Goal: Transaction & Acquisition: Purchase product/service

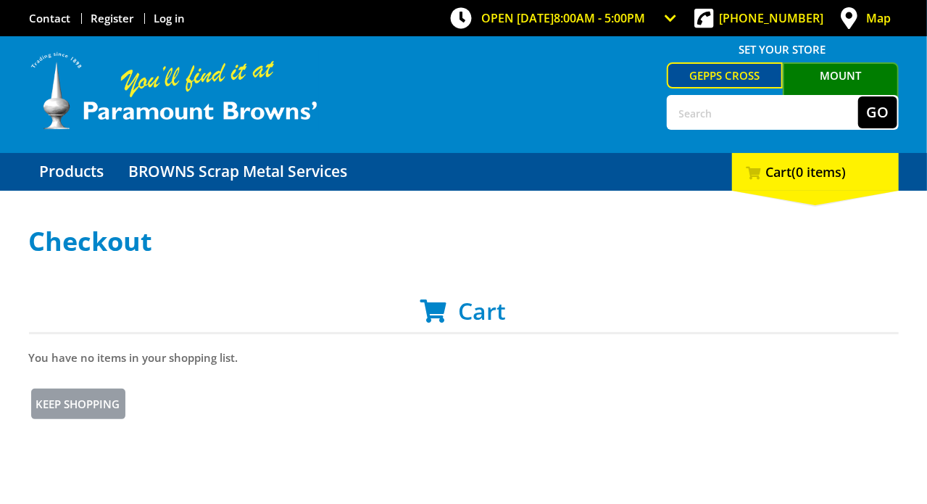
click at [786, 107] on input "text" at bounding box center [763, 112] width 190 height 32
type input "Fence"
click at [893, 107] on button "Go" at bounding box center [877, 112] width 39 height 32
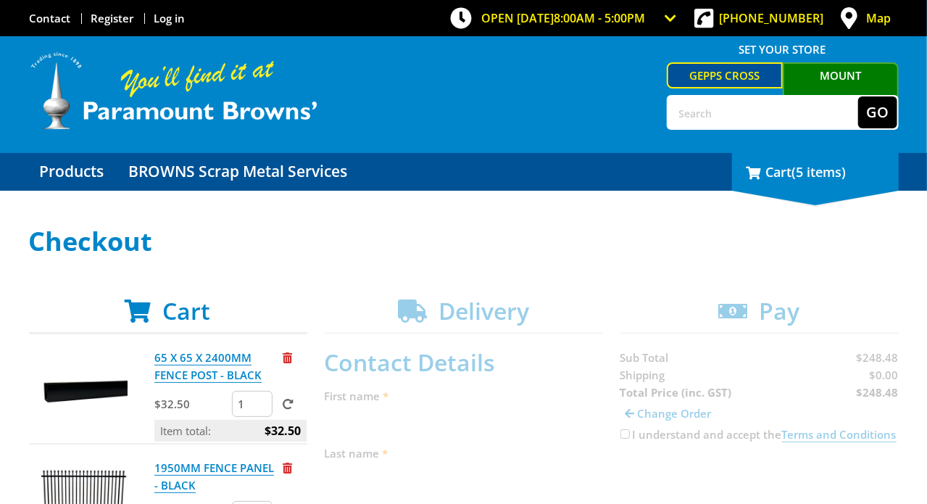
click at [827, 191] on div "5 Cart (5 items)" at bounding box center [815, 172] width 167 height 38
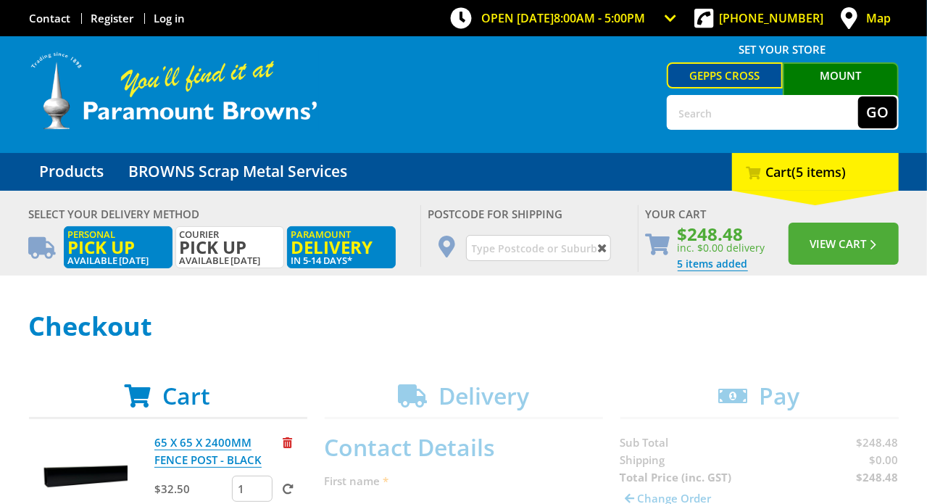
click at [133, 241] on span "Pick up" at bounding box center [118, 247] width 100 height 16
radio input "true"
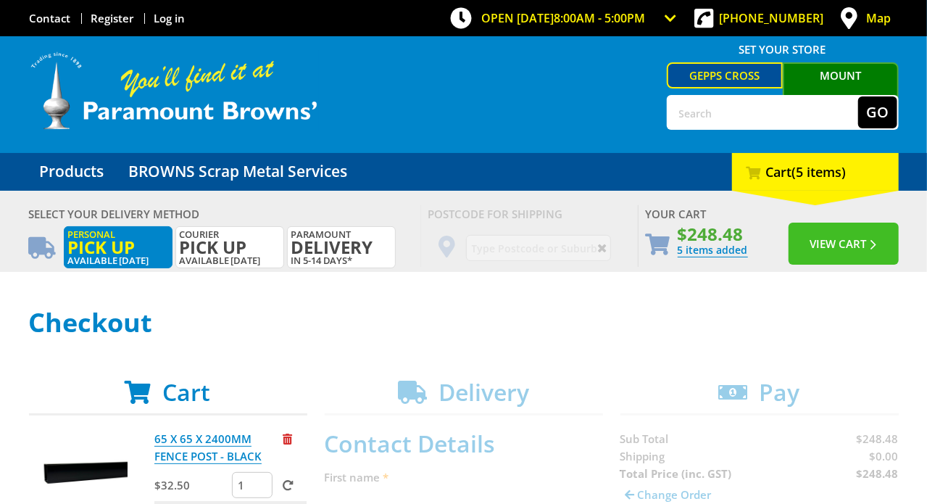
click at [845, 244] on button "View Cart" at bounding box center [844, 244] width 110 height 42
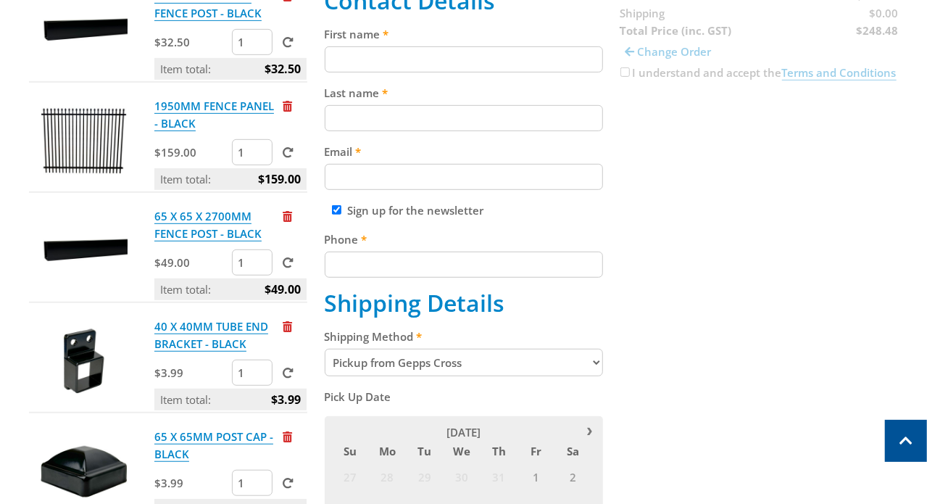
scroll to position [290, 0]
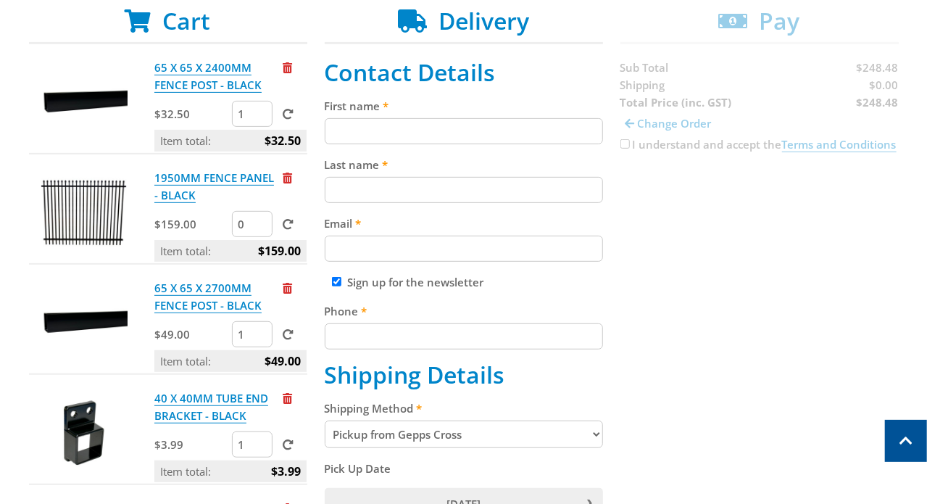
click at [252, 225] on input "0" at bounding box center [252, 224] width 41 height 26
click at [243, 225] on input "0" at bounding box center [252, 224] width 41 height 26
drag, startPoint x: 243, startPoint y: 225, endPoint x: 225, endPoint y: 225, distance: 17.4
click at [232, 225] on input "0" at bounding box center [252, 224] width 41 height 26
type input "18"
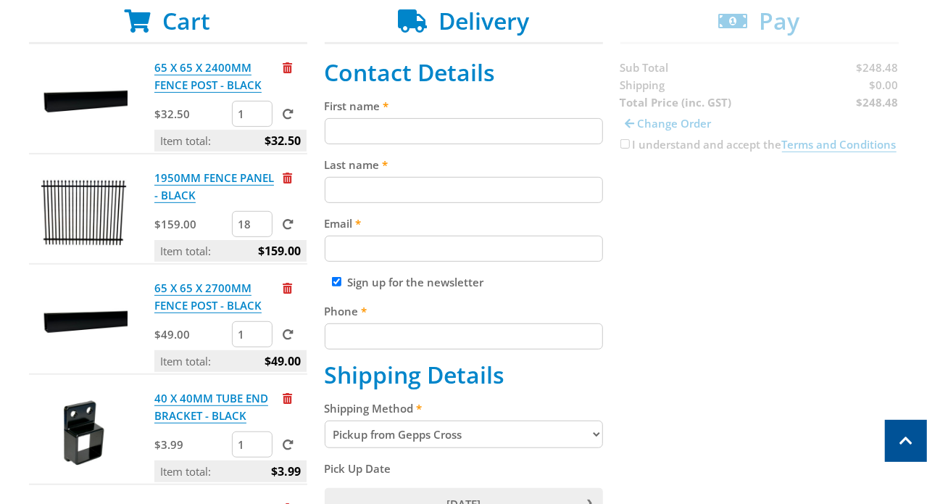
click at [283, 221] on span at bounding box center [288, 224] width 11 height 11
click at [0, 0] on input "submit" at bounding box center [0, 0] width 0 height 0
click at [239, 444] on input "1" at bounding box center [252, 444] width 41 height 26
type input "76"
click at [283, 444] on span at bounding box center [288, 444] width 11 height 11
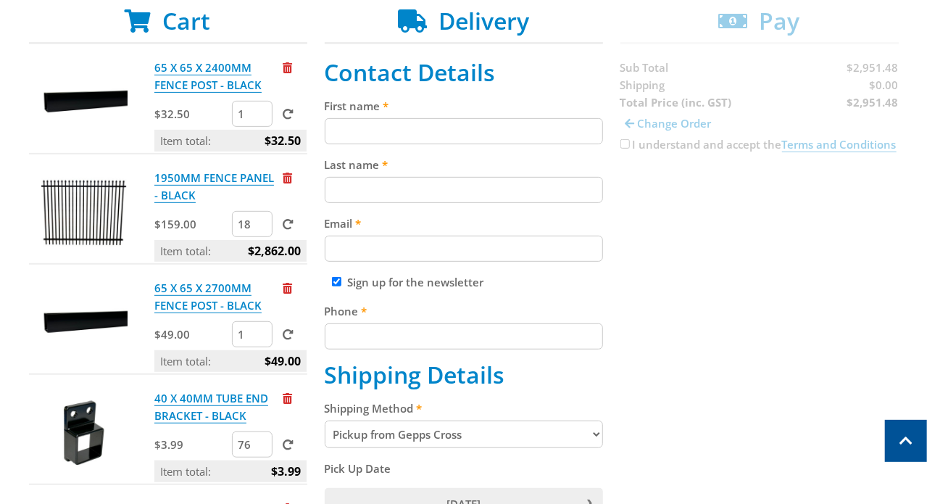
click at [0, 0] on input "submit" at bounding box center [0, 0] width 0 height 0
drag, startPoint x: 239, startPoint y: 333, endPoint x: 227, endPoint y: 334, distance: 12.4
click at [232, 334] on input "1" at bounding box center [252, 334] width 41 height 26
type input "22"
click at [283, 331] on span at bounding box center [288, 334] width 11 height 11
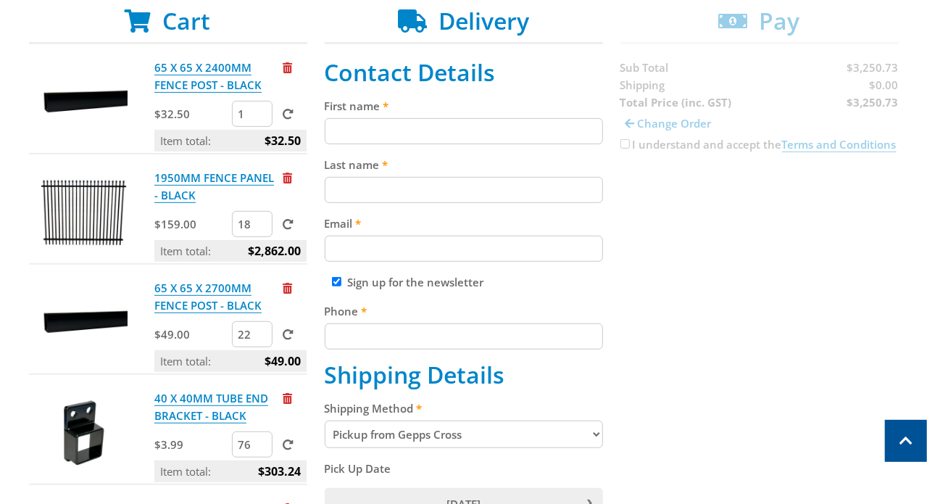
click at [0, 0] on input "submit" at bounding box center [0, 0] width 0 height 0
click at [283, 67] on span "Remove from cart" at bounding box center [287, 67] width 9 height 11
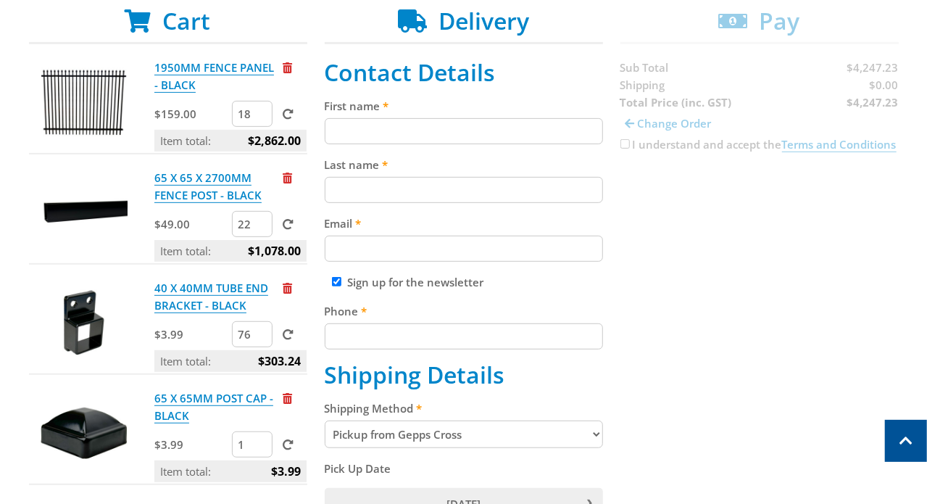
drag, startPoint x: 239, startPoint y: 439, endPoint x: 224, endPoint y: 439, distance: 15.2
click at [232, 439] on input "1" at bounding box center [252, 444] width 41 height 26
type input "22"
click at [283, 442] on span at bounding box center [288, 444] width 11 height 11
click at [0, 0] on input "submit" at bounding box center [0, 0] width 0 height 0
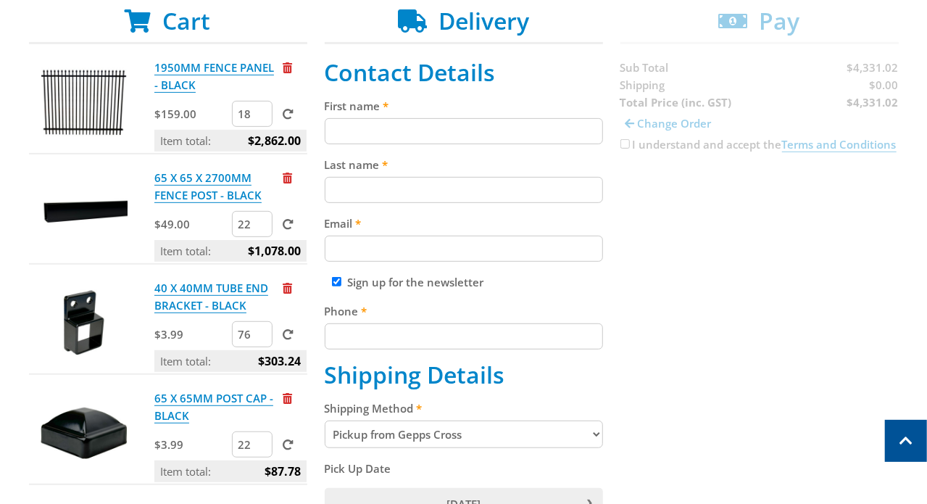
scroll to position [580, 0]
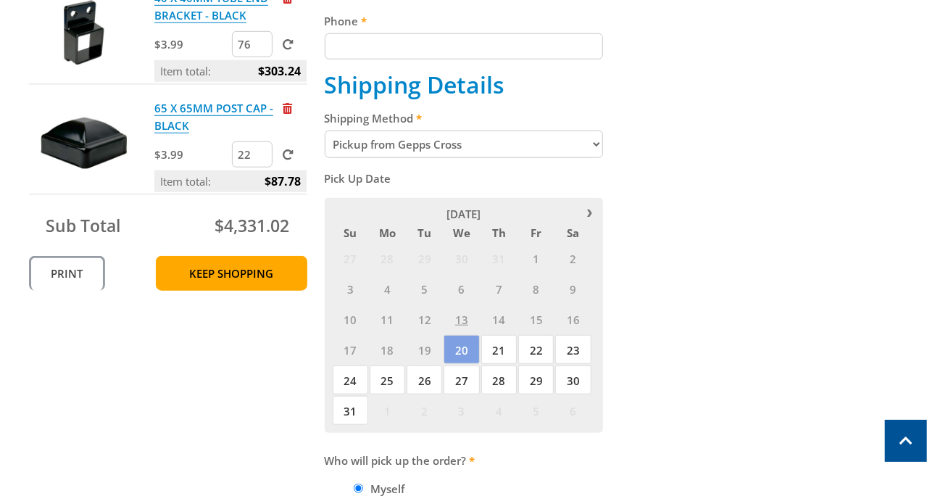
click at [52, 269] on link "Print" at bounding box center [67, 273] width 76 height 35
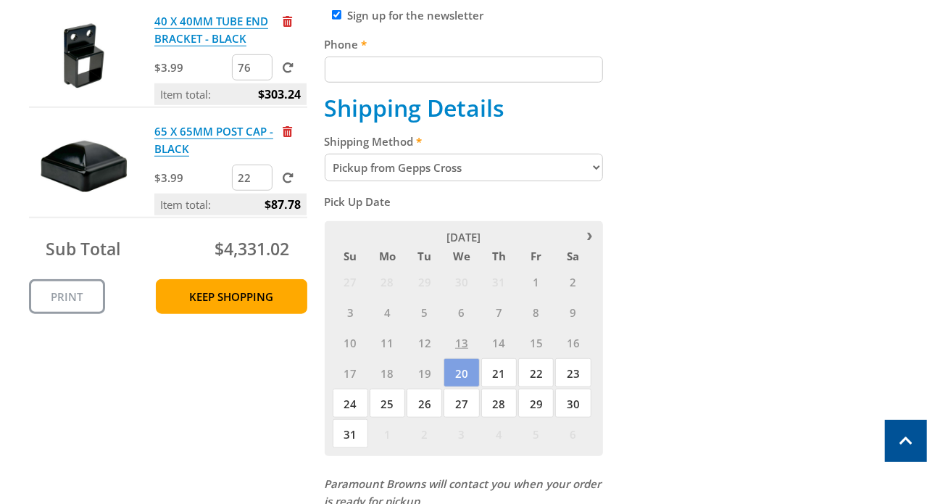
scroll to position [580, 0]
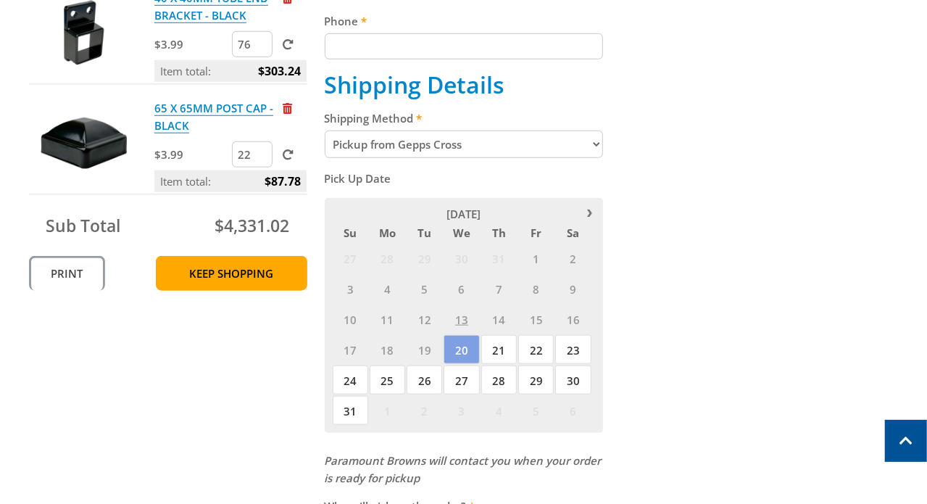
click at [82, 267] on link "Print" at bounding box center [67, 273] width 76 height 35
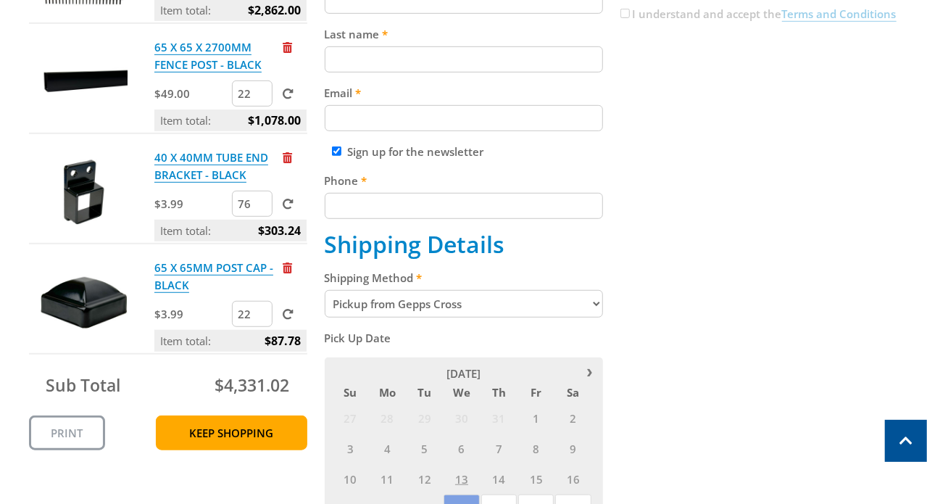
scroll to position [145, 0]
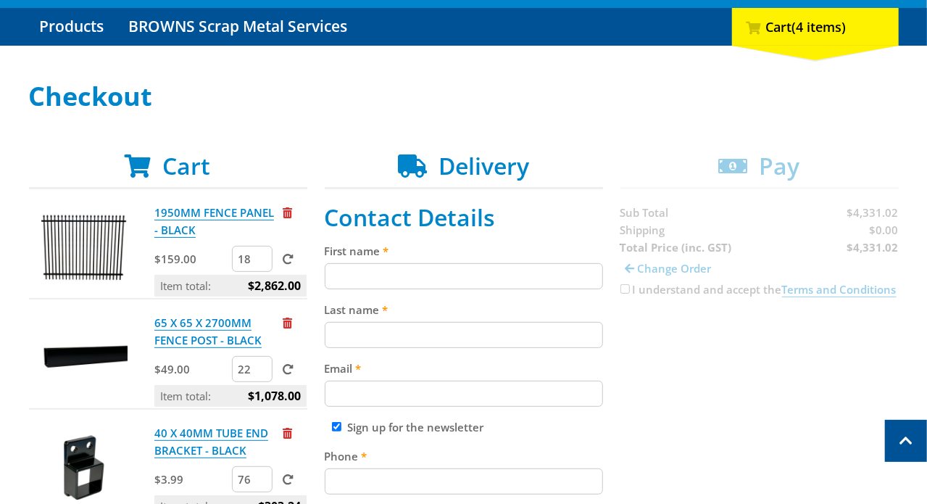
click at [242, 258] on input "18" at bounding box center [252, 259] width 41 height 26
click at [252, 254] on input "19" at bounding box center [252, 259] width 41 height 26
type input "20"
click at [252, 254] on input "20" at bounding box center [252, 259] width 41 height 26
click at [283, 258] on span at bounding box center [288, 259] width 11 height 11
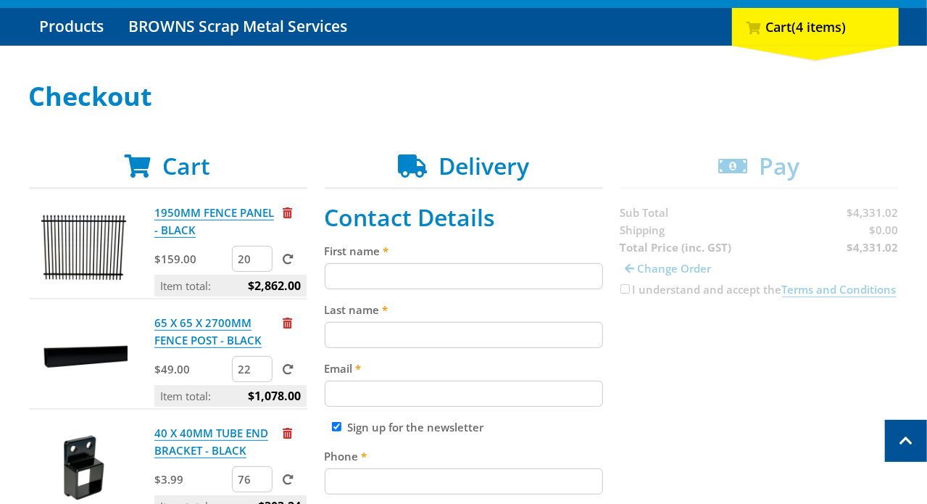
click at [0, 0] on input "submit" at bounding box center [0, 0] width 0 height 0
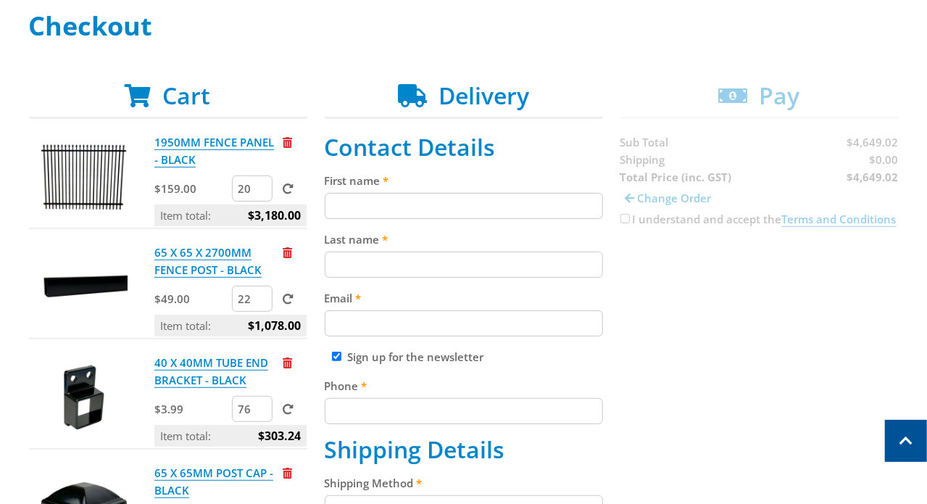
scroll to position [507, 0]
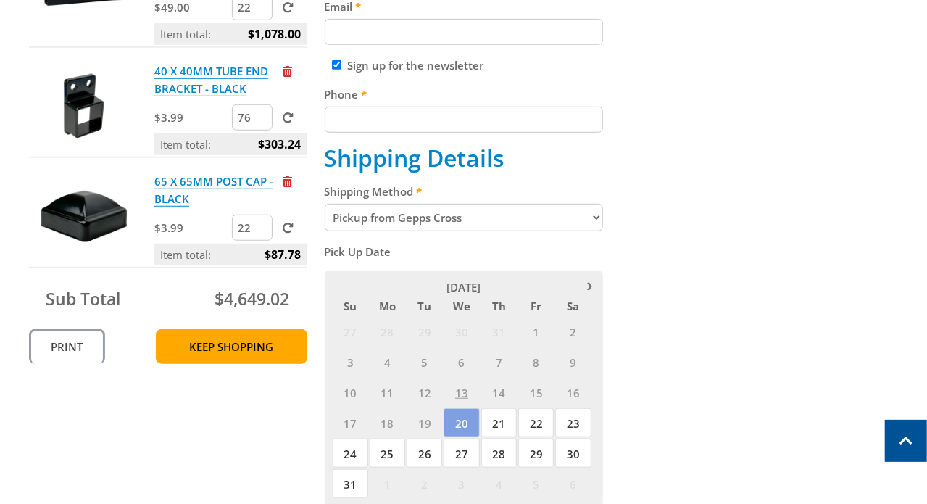
click at [60, 341] on link "Print" at bounding box center [67, 346] width 76 height 35
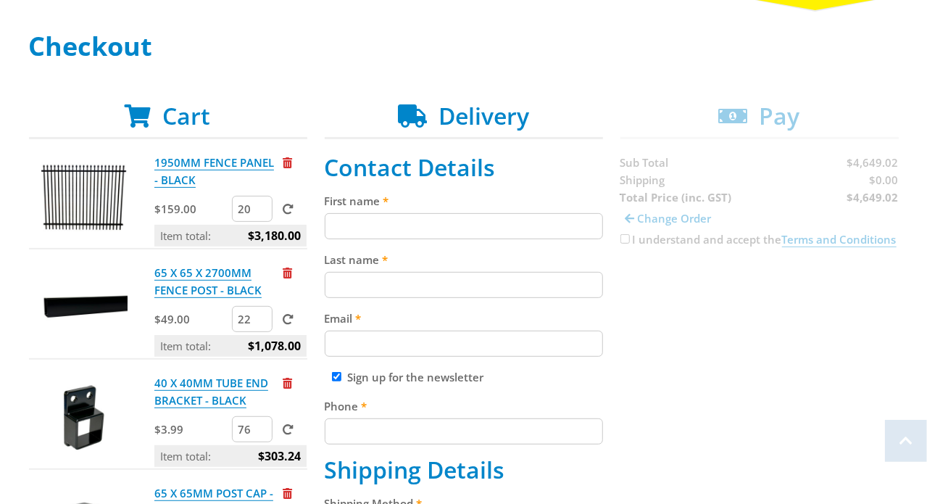
scroll to position [507, 0]
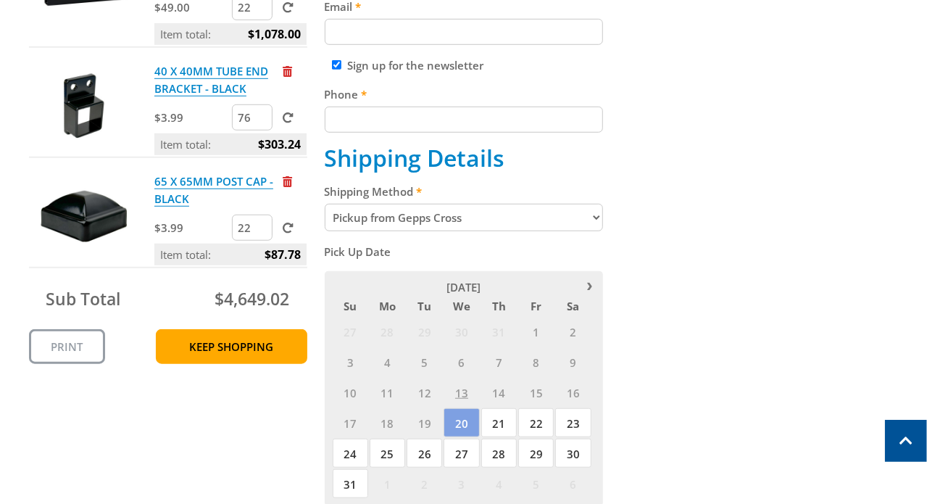
click at [60, 342] on link "Print" at bounding box center [67, 346] width 76 height 35
click at [77, 344] on link "Print" at bounding box center [67, 346] width 76 height 35
